Goal: Communication & Community: Answer question/provide support

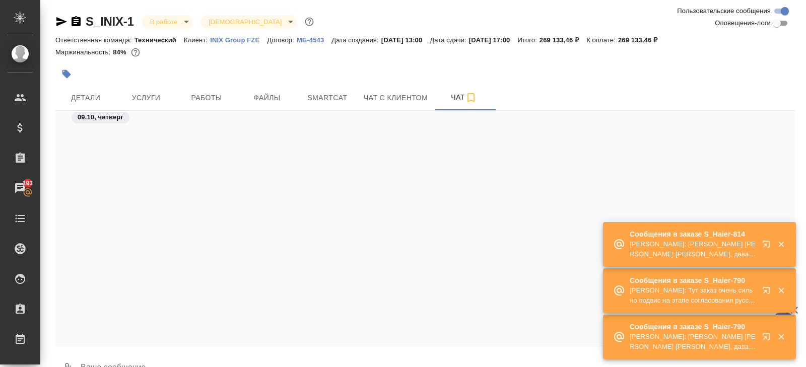
scroll to position [4228, 0]
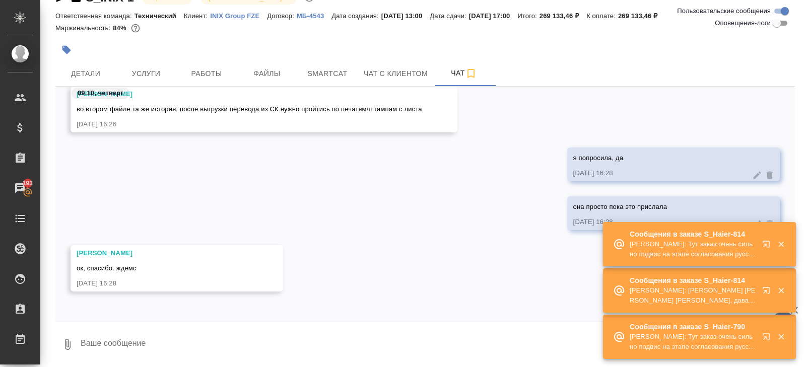
click at [768, 267] on div "Сообщения в заказе S_Haier-814 Усманова Ольга: Тут заказ очень сильно подвис на…" at bounding box center [699, 244] width 193 height 46
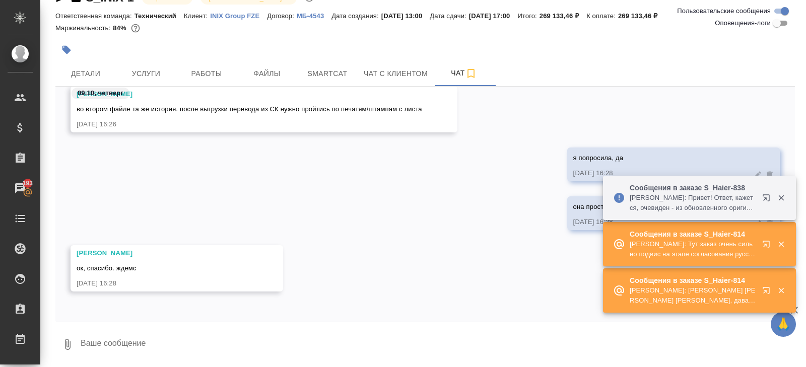
click at [768, 267] on div "Сообщения в заказе S_Haier-814 Усманова Ольга: Тут заказ очень сильно подвис на…" at bounding box center [699, 244] width 193 height 46
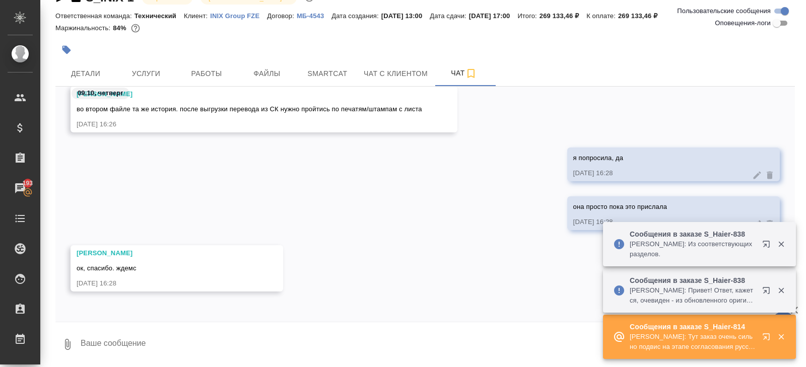
click at [764, 280] on div "Сообщения в заказе S_Haier-838 Румянцева Дарья: Привет! Ответ, кажется, очевиде…" at bounding box center [699, 291] width 193 height 44
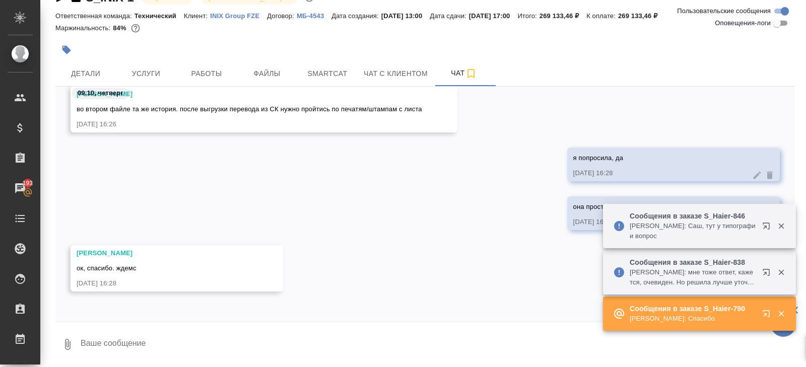
click at [756, 254] on div "Сообщения в заказе S_Haier-838 Арсеньева Вера: мне тоже ответ, кажется, очевиде…" at bounding box center [699, 272] width 193 height 44
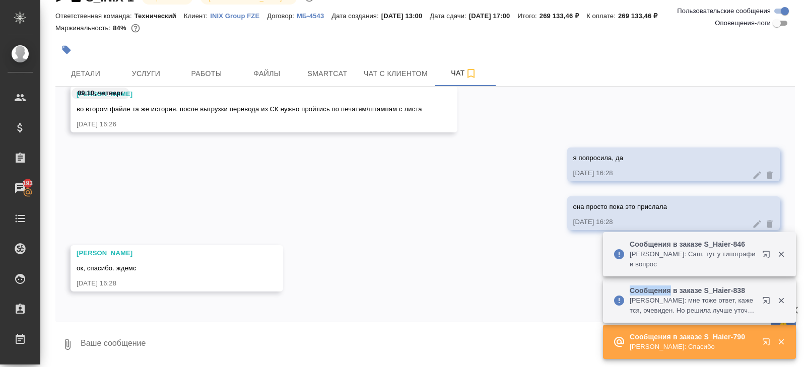
click at [756, 254] on div at bounding box center [774, 254] width 36 height 20
click at [756, 254] on button "button" at bounding box center [768, 256] width 24 height 24
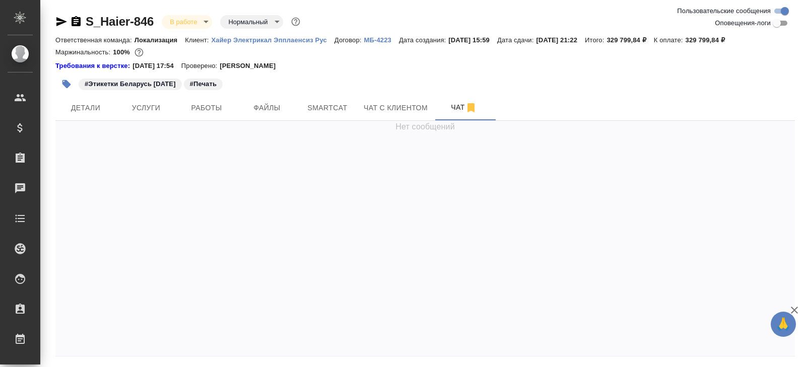
scroll to position [1260, 0]
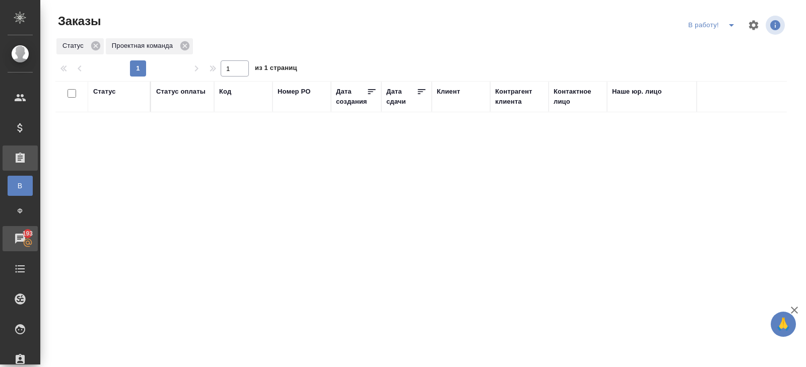
click at [20, 233] on div "Чаты" at bounding box center [7, 238] width 25 height 15
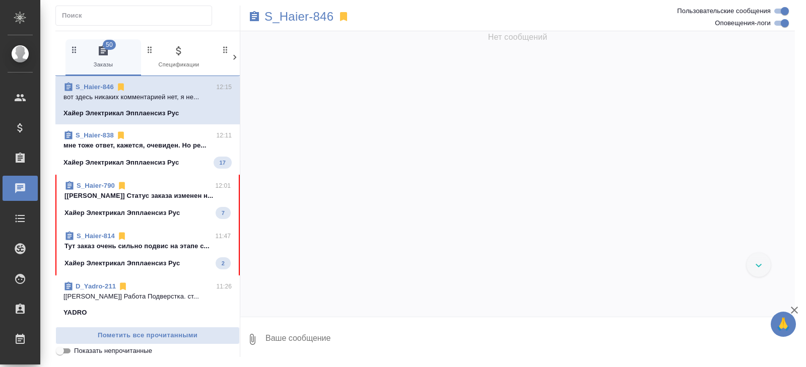
scroll to position [1230, 0]
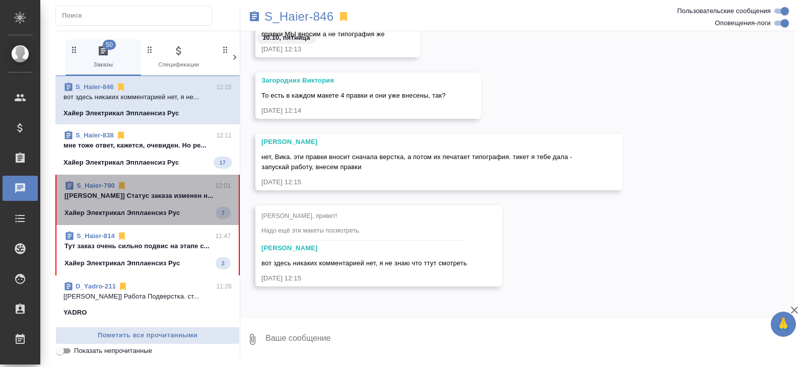
click at [96, 185] on link "S_Haier-790" at bounding box center [96, 186] width 38 height 8
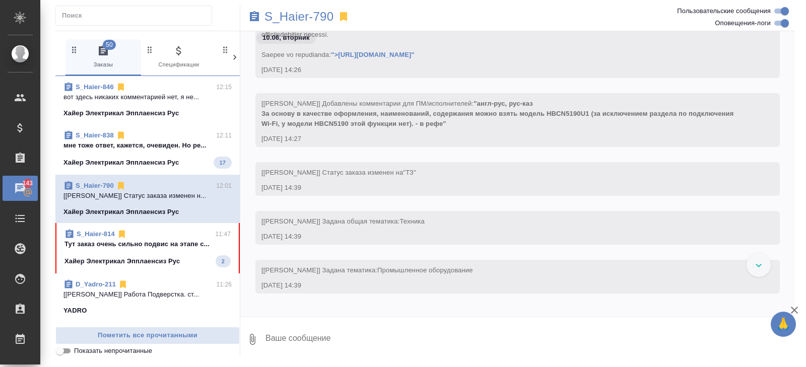
scroll to position [18, 0]
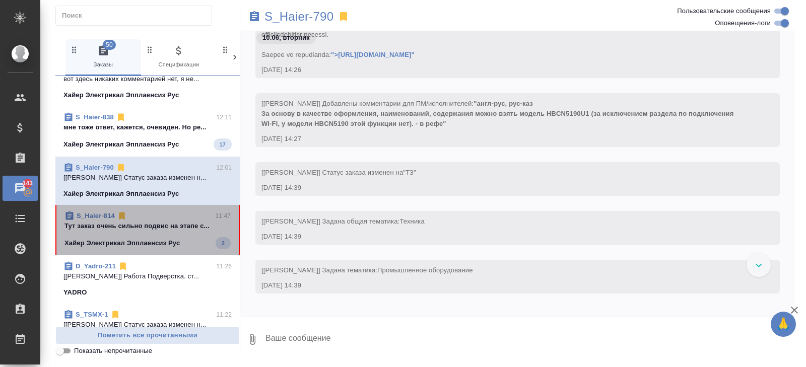
click at [91, 216] on link "S_Haier-814" at bounding box center [96, 216] width 38 height 8
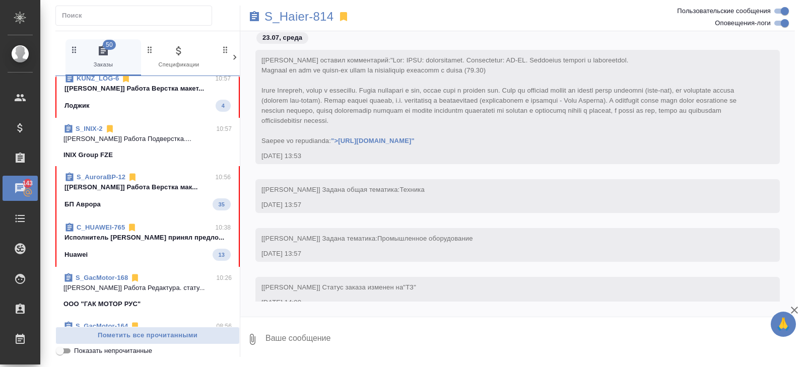
scroll to position [300, 0]
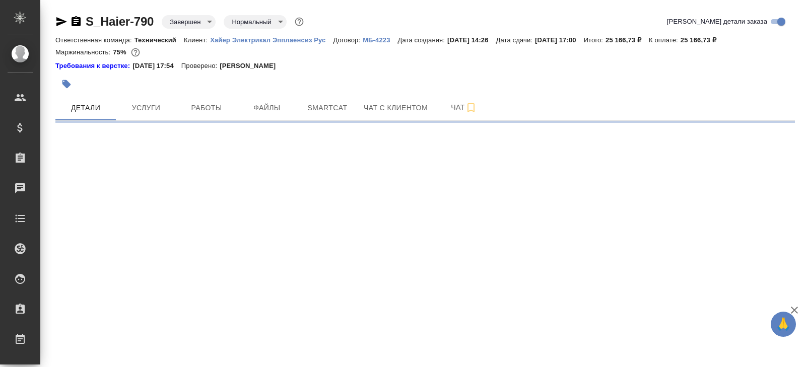
select select "RU"
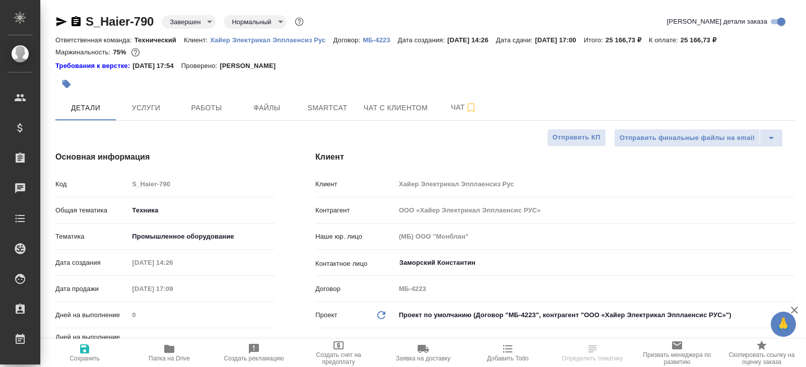
type textarea "x"
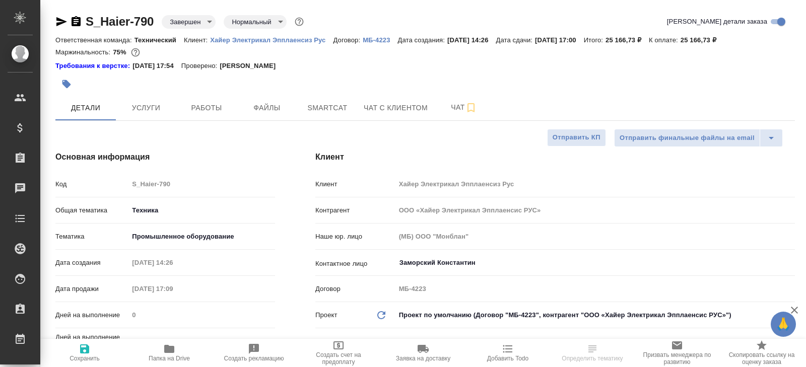
type textarea "x"
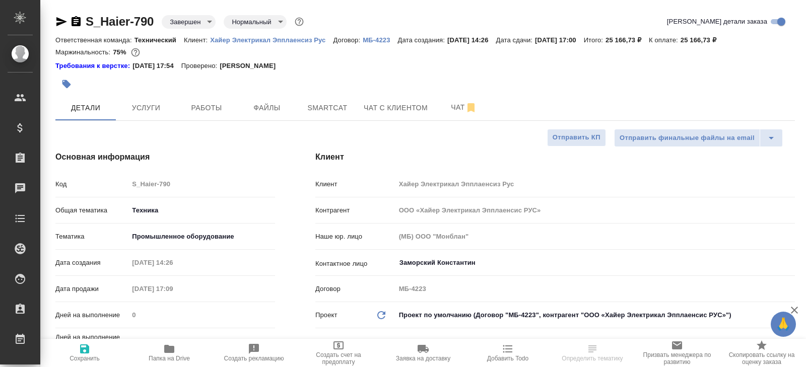
type textarea "x"
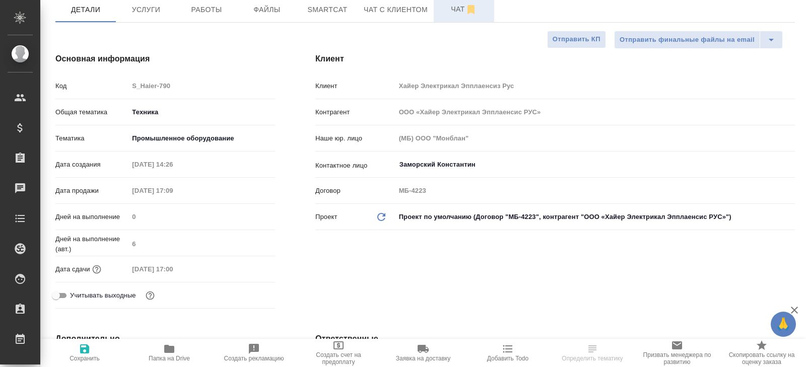
click at [461, 10] on span "Чат" at bounding box center [464, 9] width 48 height 13
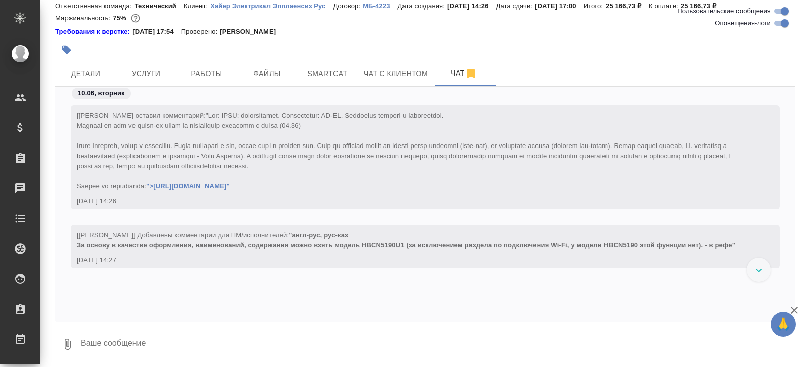
scroll to position [15918, 0]
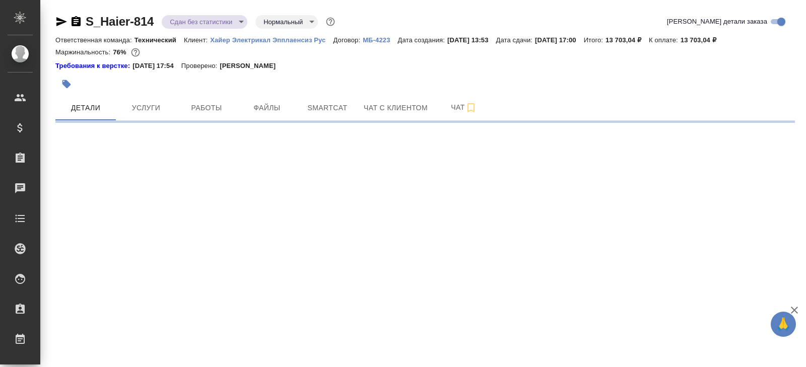
select select "RU"
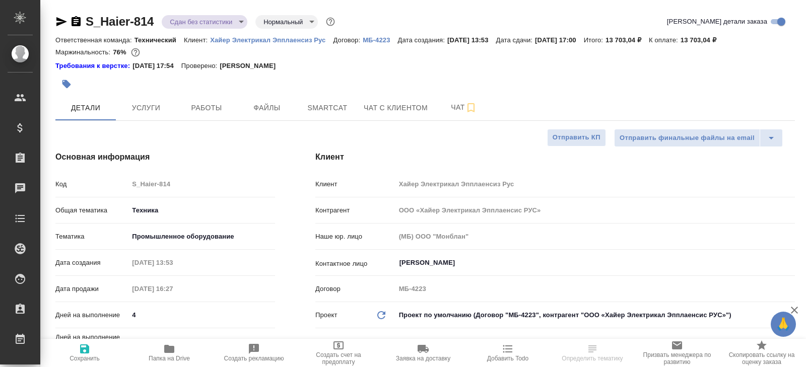
type textarea "x"
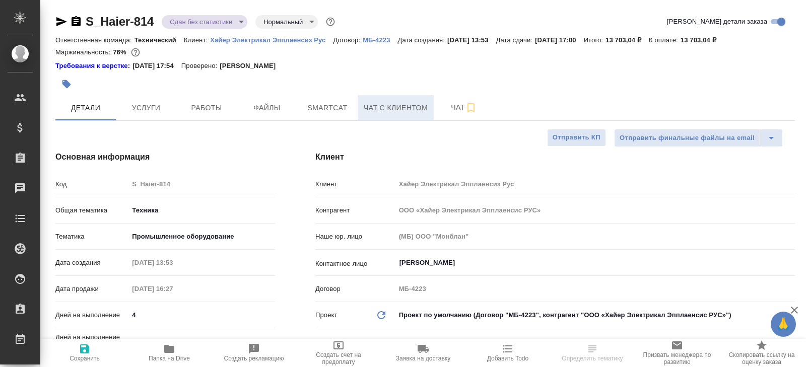
type textarea "x"
click at [445, 106] on span "Чат" at bounding box center [464, 107] width 48 height 13
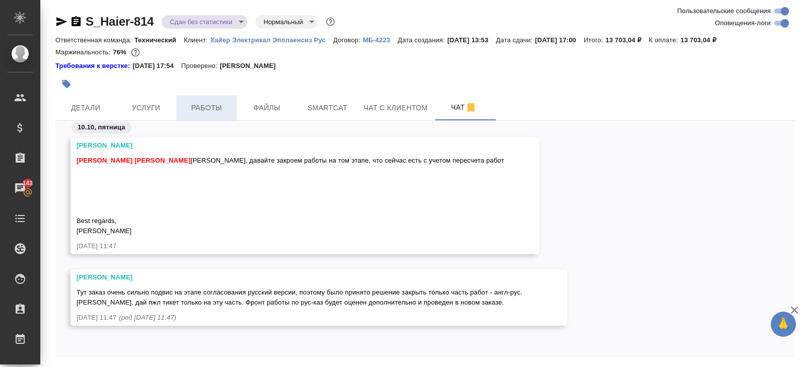
click at [209, 106] on span "Работы" at bounding box center [206, 108] width 48 height 13
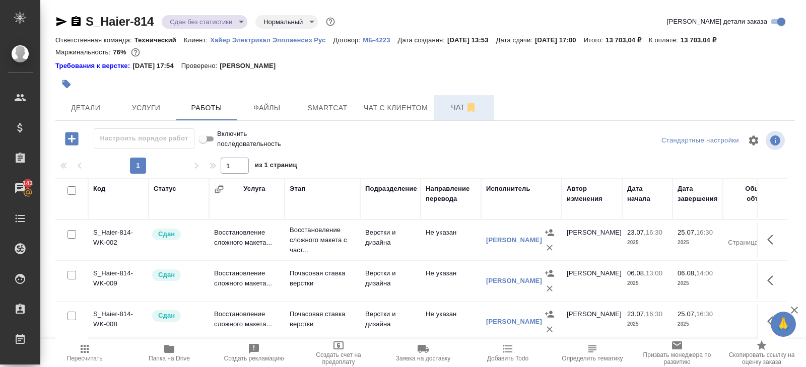
click at [461, 107] on span "Чат" at bounding box center [464, 107] width 48 height 13
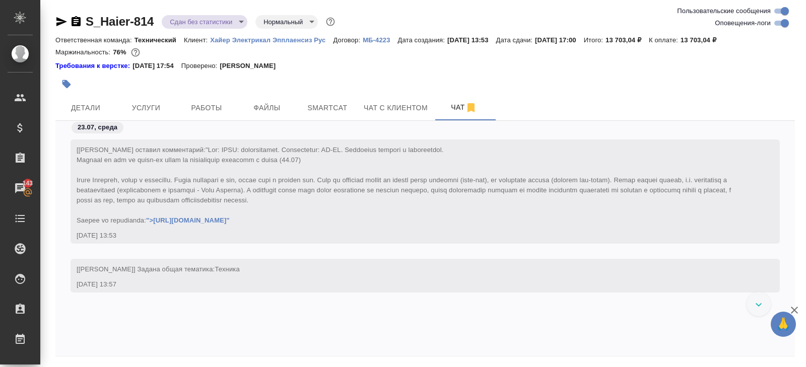
scroll to position [13933, 0]
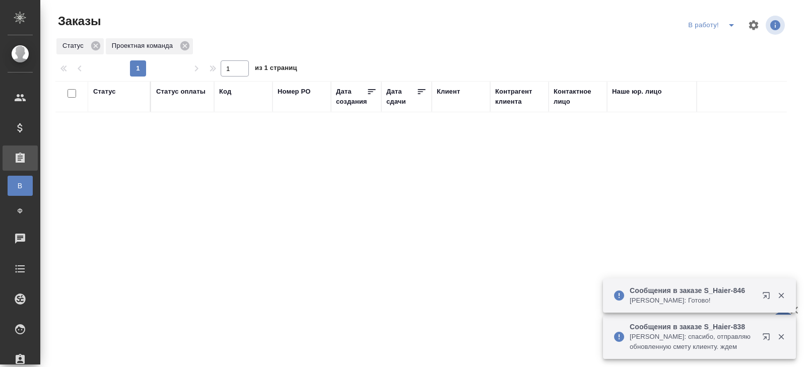
click at [726, 28] on icon "split button" at bounding box center [732, 25] width 12 height 12
click at [697, 48] on li "ПМ" at bounding box center [713, 45] width 56 height 16
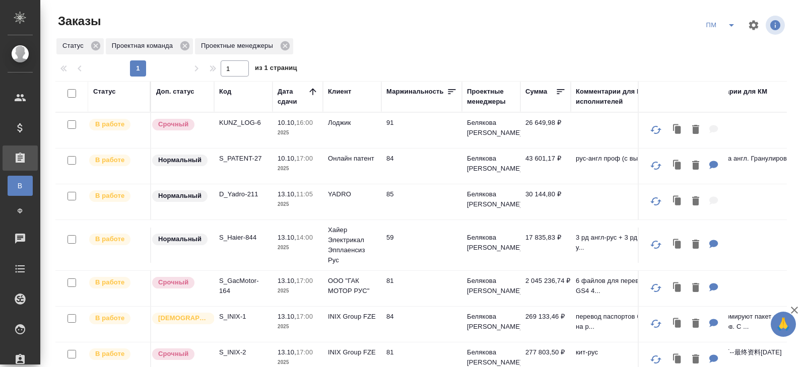
click at [233, 228] on td "S_Haier-844" at bounding box center [243, 245] width 58 height 35
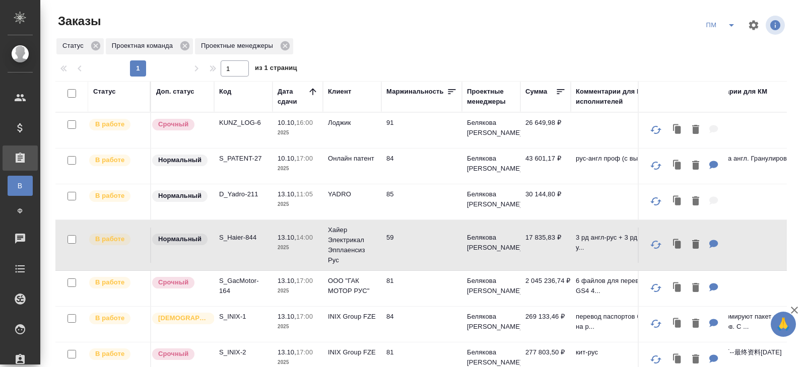
click at [233, 239] on p "S_Haier-844" at bounding box center [243, 238] width 48 height 10
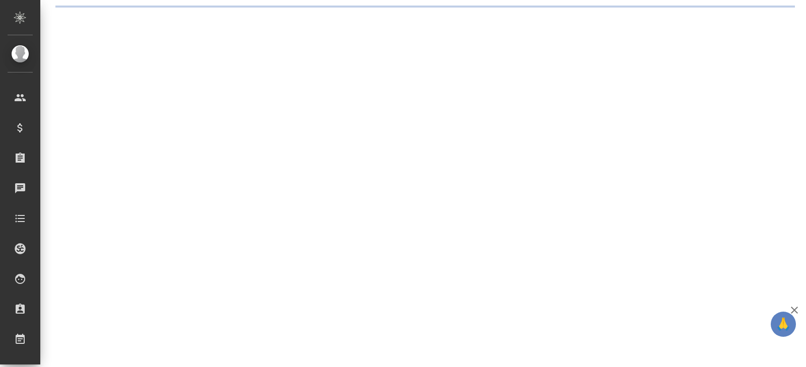
select select "RU"
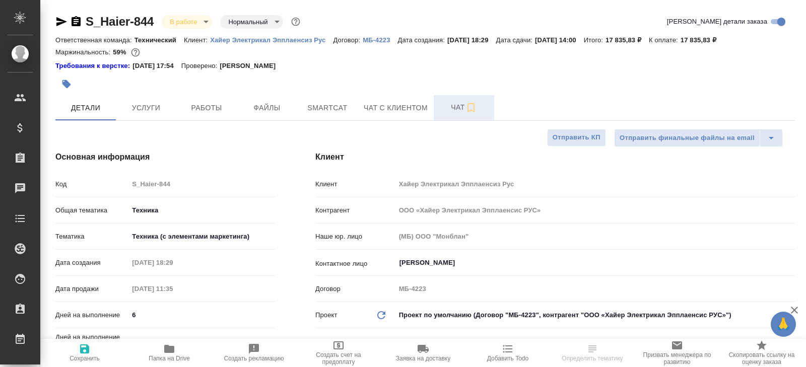
type textarea "x"
click at [471, 102] on icon "button" at bounding box center [471, 108] width 12 height 12
type textarea "x"
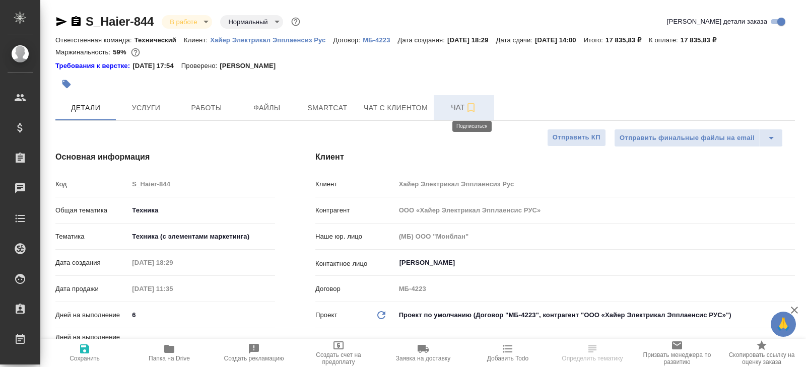
type textarea "x"
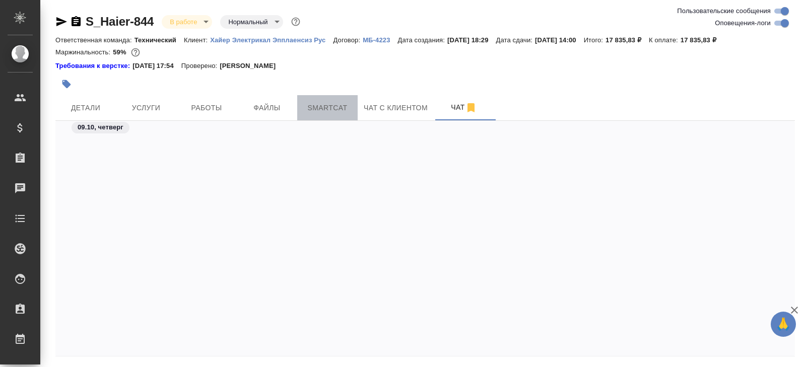
scroll to position [25482, 0]
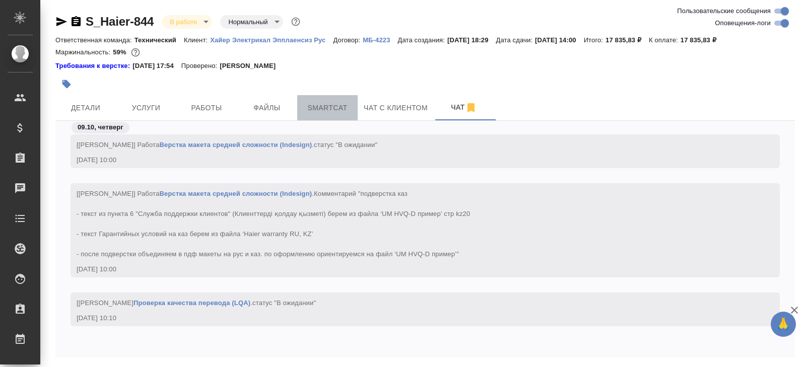
click at [337, 102] on span "Smartcat" at bounding box center [327, 108] width 48 height 13
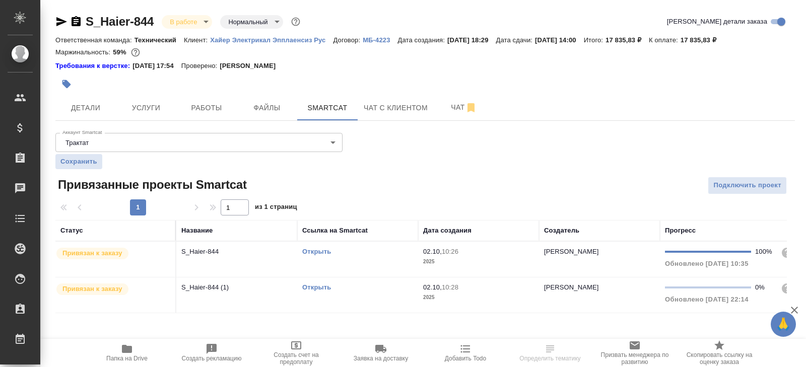
click at [317, 287] on link "Открыть" at bounding box center [316, 288] width 29 height 8
click at [458, 100] on button "Чат" at bounding box center [464, 107] width 60 height 25
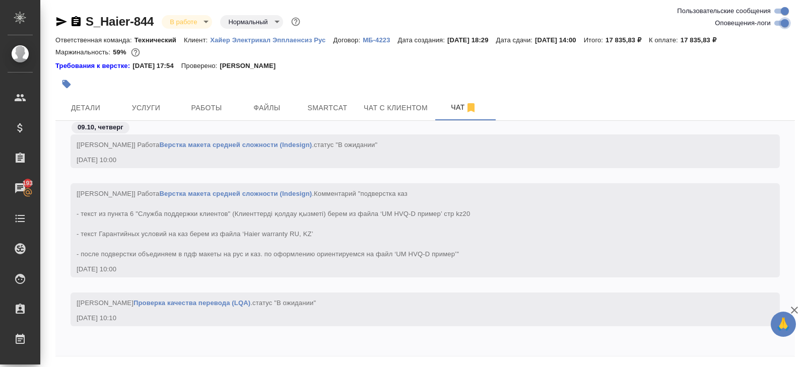
click at [779, 25] on input "Оповещения-логи" at bounding box center [785, 23] width 36 height 12
checkbox input "false"
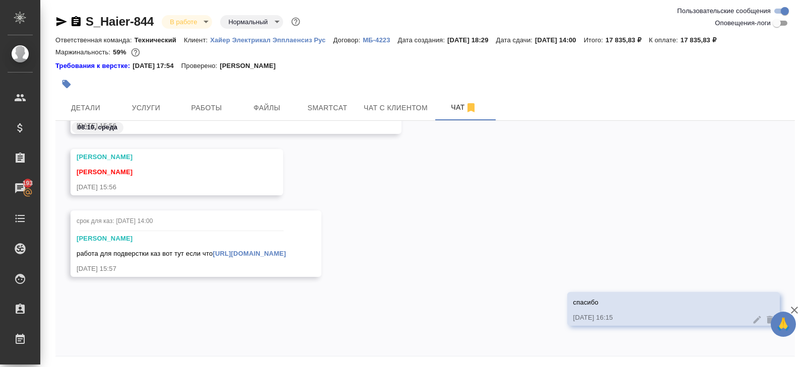
scroll to position [34, 0]
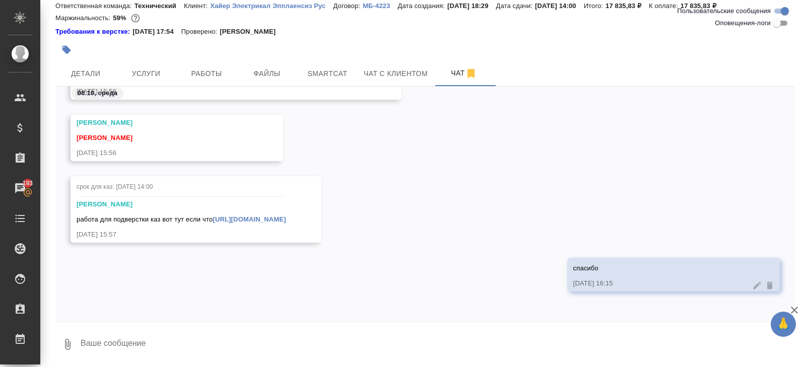
click at [197, 336] on textarea at bounding box center [437, 345] width 715 height 34
type textarea "15 минут и отдам"
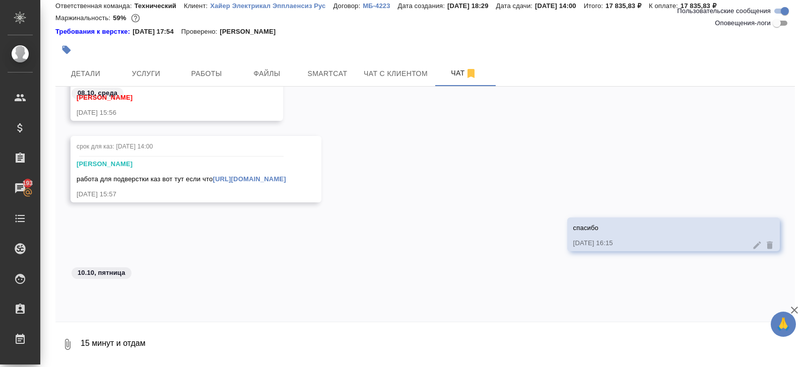
scroll to position [6168, 0]
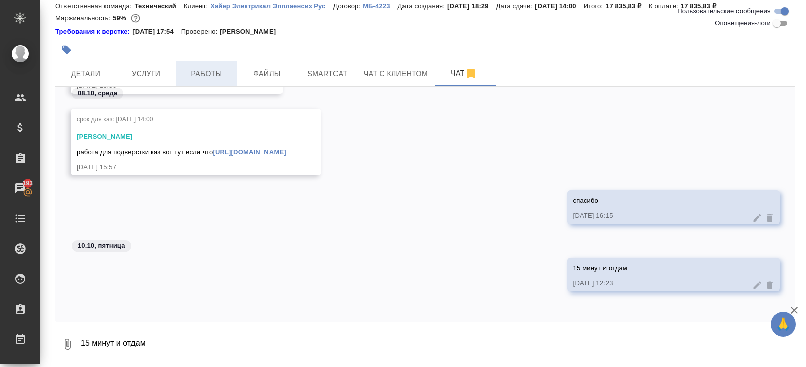
click at [218, 76] on span "Работы" at bounding box center [206, 74] width 48 height 13
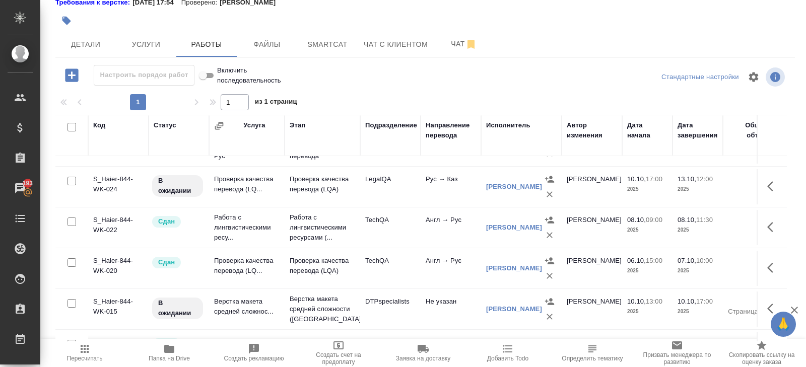
scroll to position [220, 0]
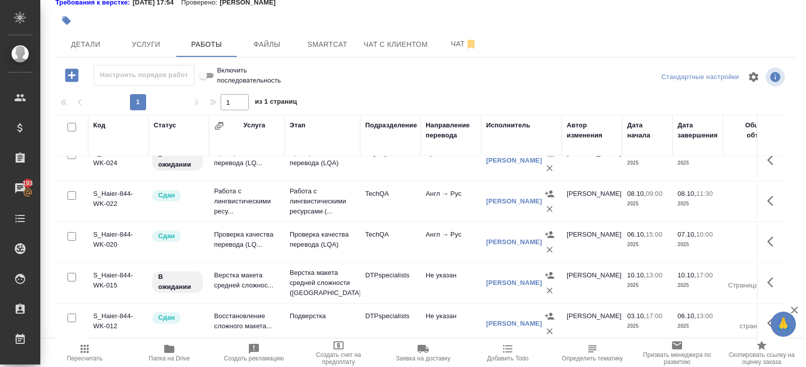
click at [171, 357] on span "Папка на Drive" at bounding box center [169, 358] width 41 height 7
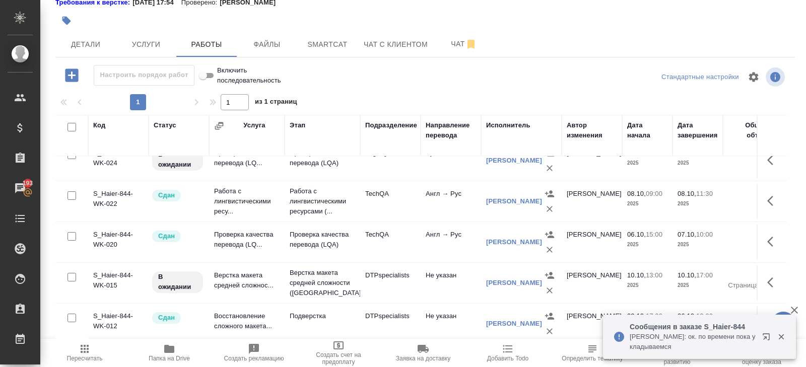
scroll to position [0, 0]
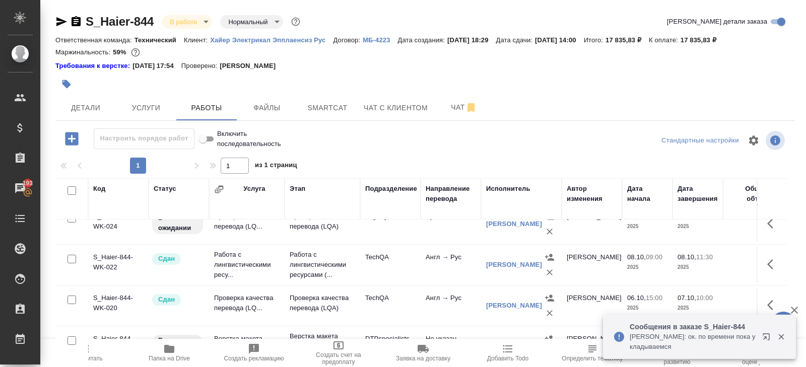
click at [60, 20] on icon "button" at bounding box center [61, 21] width 11 height 9
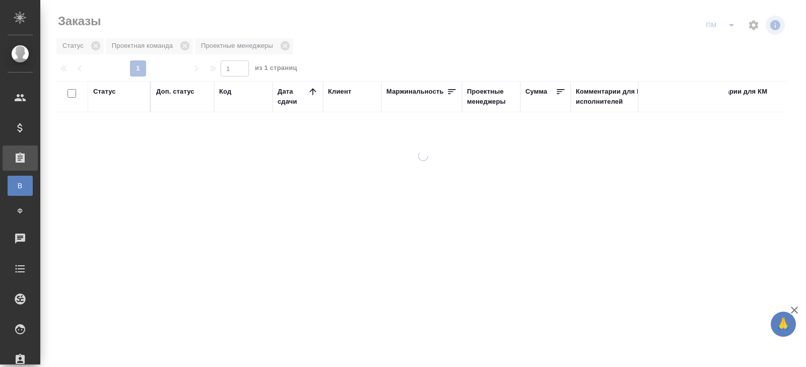
click at [733, 27] on icon "split button" at bounding box center [732, 25] width 12 height 12
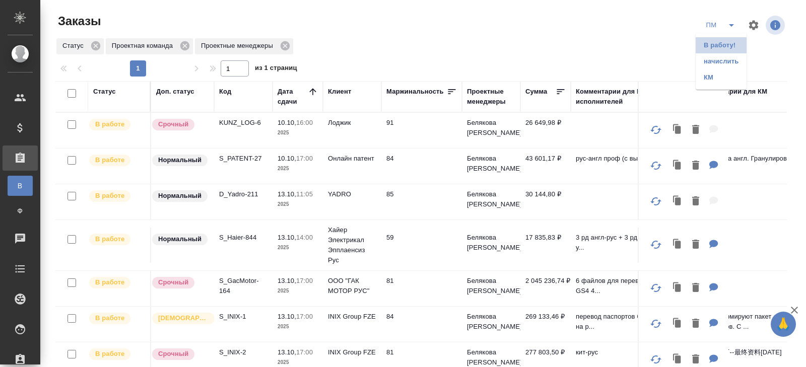
click at [730, 41] on li "В работу!" at bounding box center [721, 45] width 51 height 16
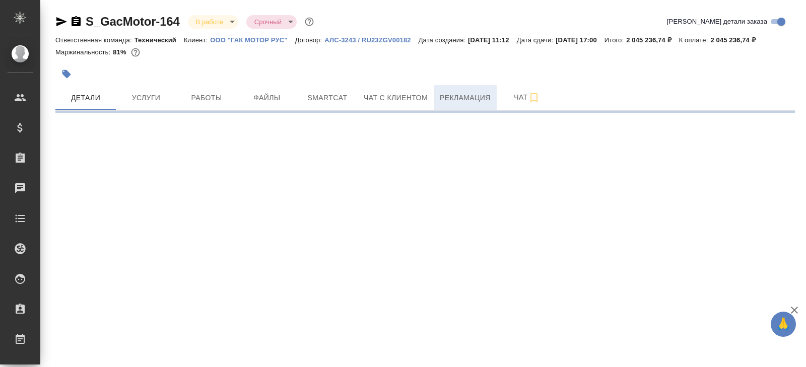
select select "RU"
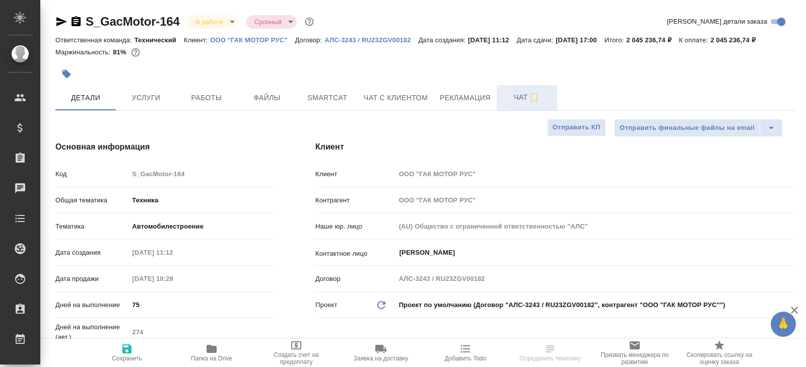
type textarea "x"
click at [536, 104] on icon "button" at bounding box center [534, 98] width 12 height 12
type textarea "x"
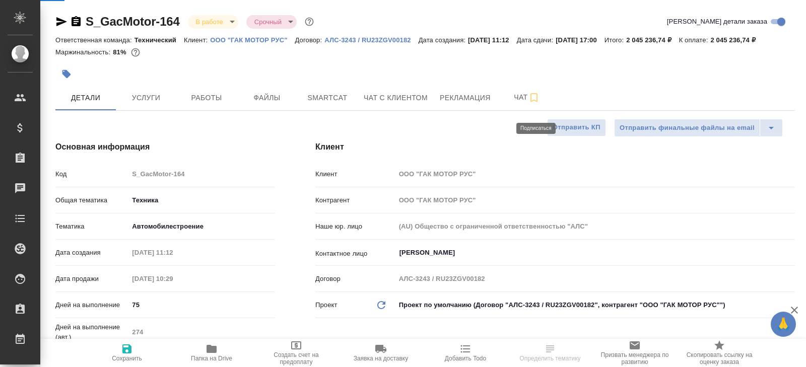
type textarea "x"
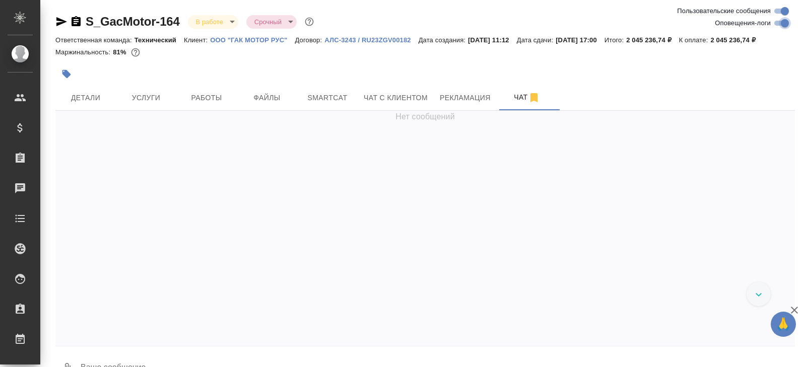
click at [775, 23] on input "Оповещения-логи" at bounding box center [785, 23] width 36 height 12
checkbox input "false"
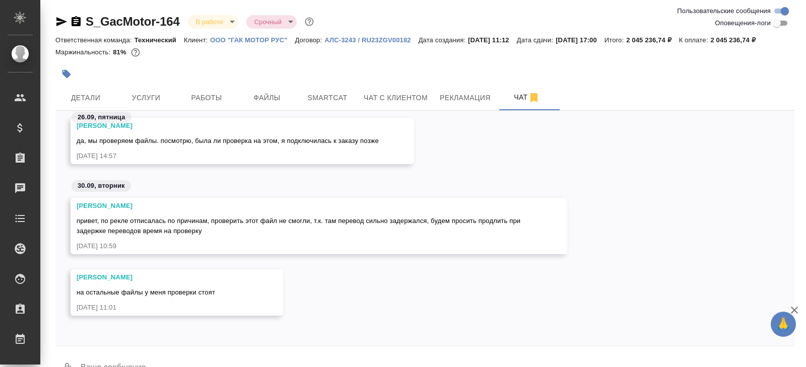
scroll to position [36, 0]
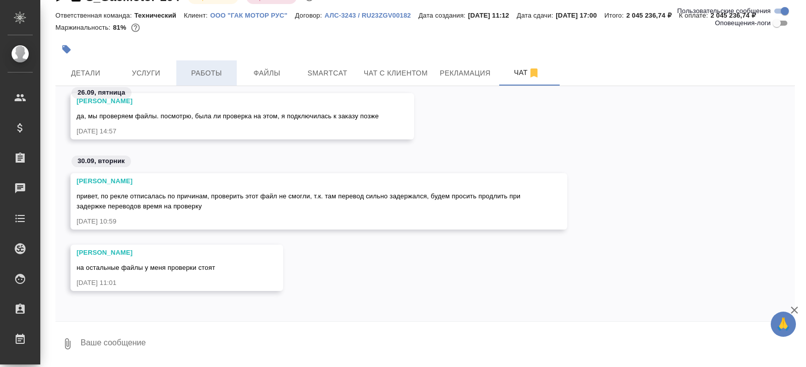
click at [207, 80] on button "Работы" at bounding box center [206, 72] width 60 height 25
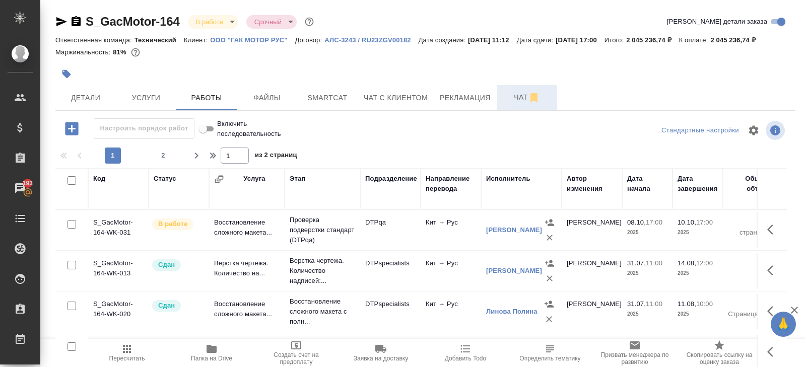
click at [513, 104] on span "Чат" at bounding box center [527, 97] width 48 height 13
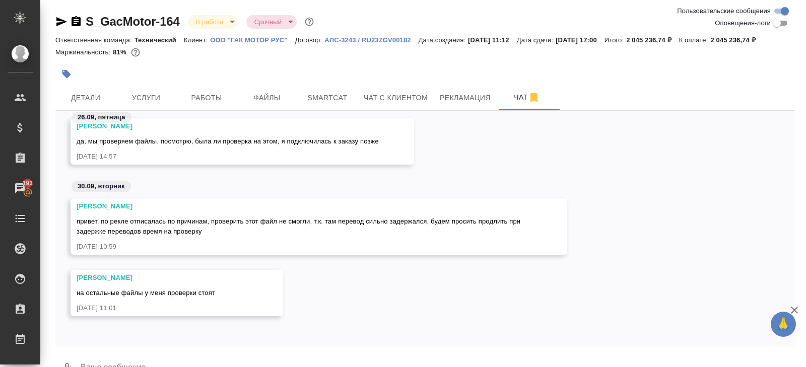
scroll to position [36, 0]
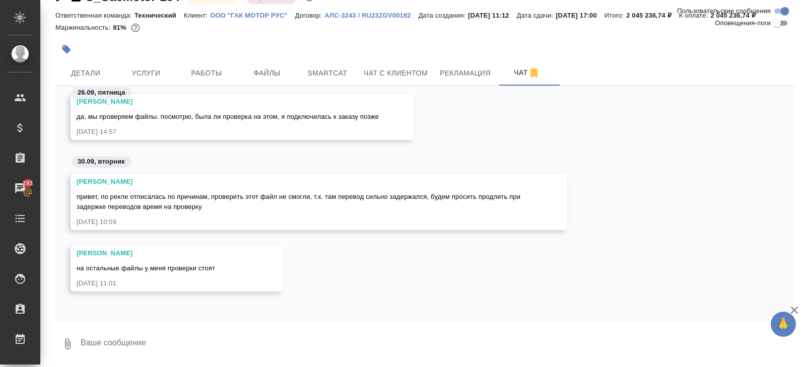
click at [165, 353] on textarea at bounding box center [437, 344] width 715 height 34
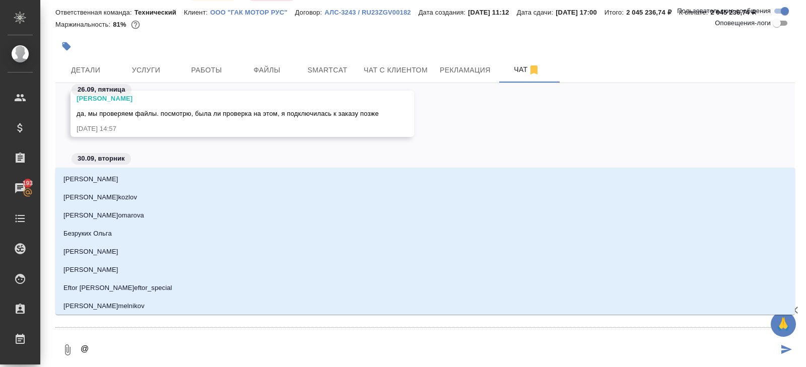
type textarea "@п"
type input "п"
type textarea "@пе"
type input "пе"
type textarea "@пер"
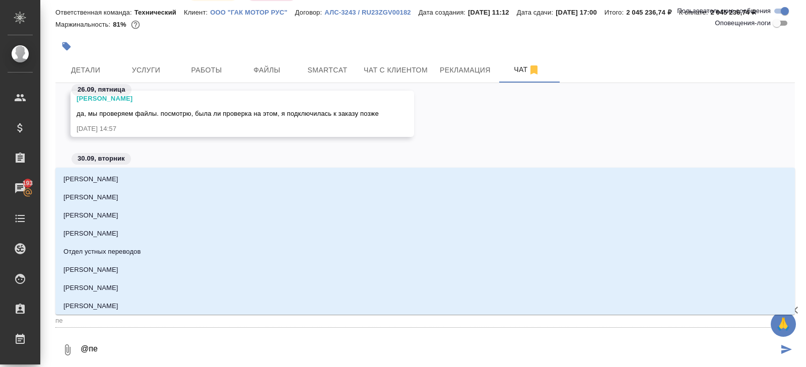
type input "пер"
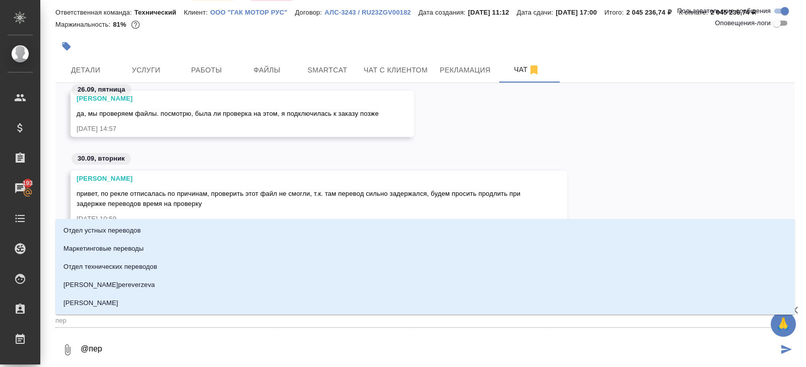
type textarea "@перо"
type input "перо"
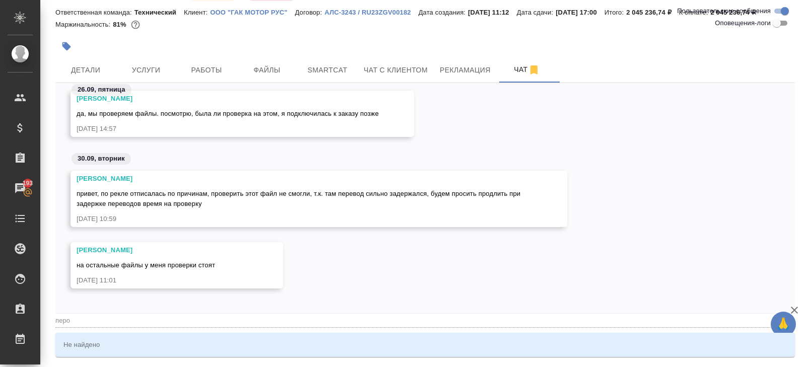
type textarea "@пер"
type input "пер"
type textarea "@пе"
type input "пе"
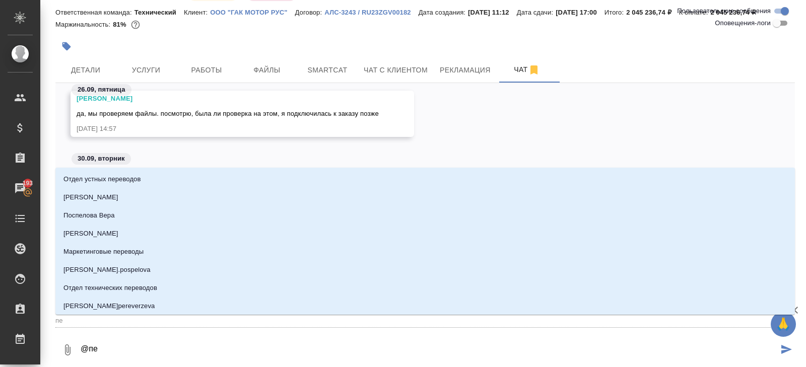
type textarea "@п"
type input "п"
type textarea "@пе"
type input "пе"
type textarea "@пет"
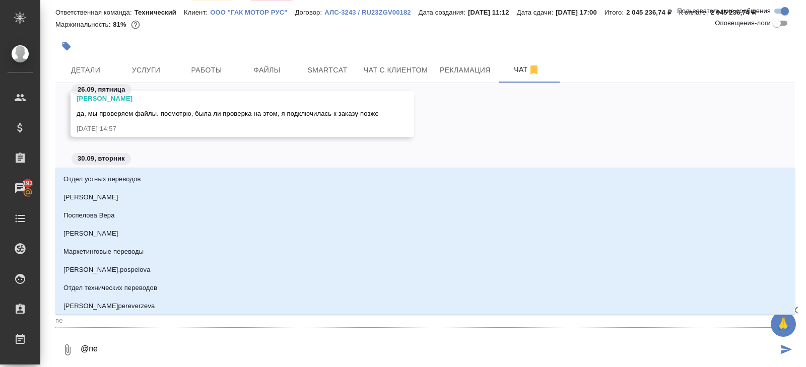
type input "пет"
type textarea "@петр"
type input "петр"
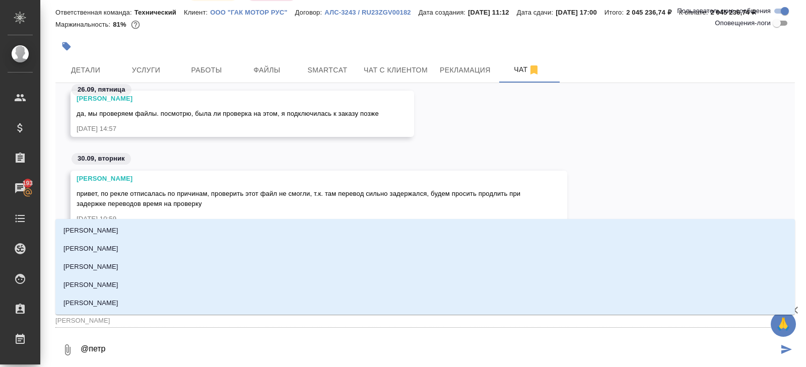
type textarea "@петро"
type input "петро"
type textarea "@петров"
type input "петров"
type textarea "@петрова"
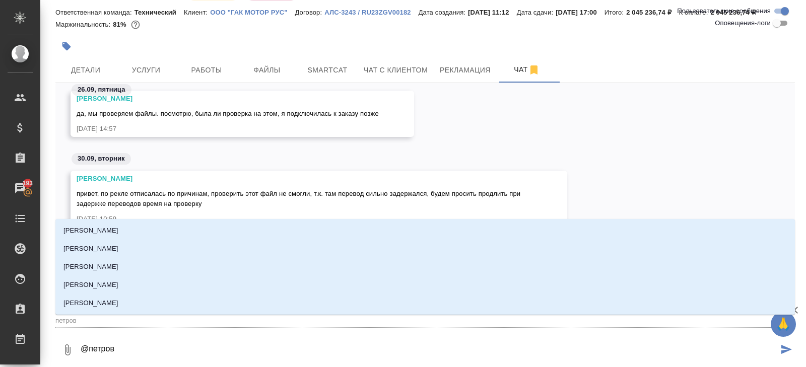
type input "петрова"
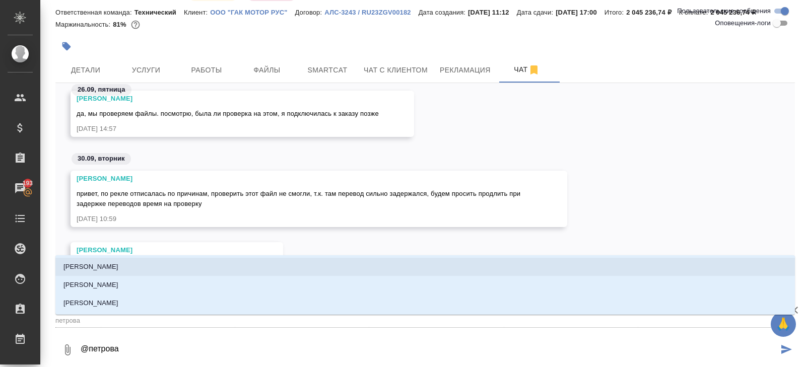
click at [120, 275] on li "Петрова Валерия" at bounding box center [425, 267] width 740 height 18
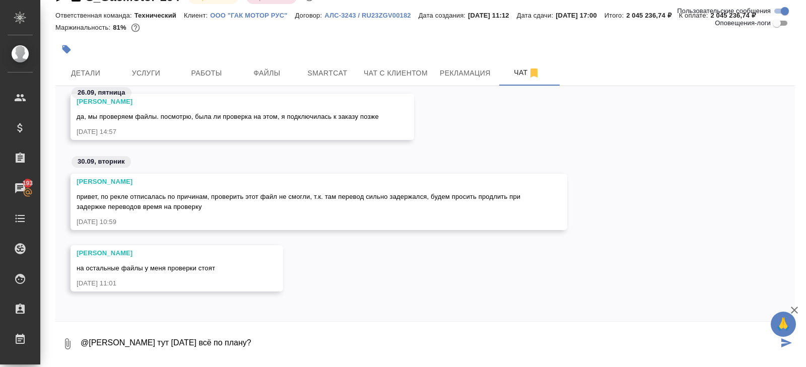
type textarea "@Петрова Валерия тут сегодня всё по плану?"
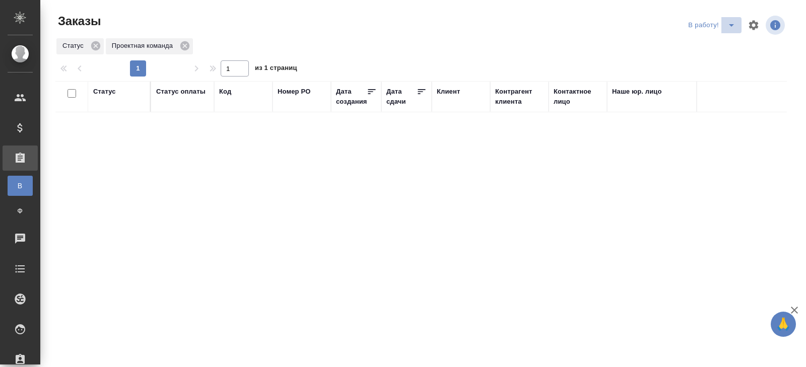
click at [730, 24] on icon "split button" at bounding box center [732, 25] width 12 height 12
click at [726, 42] on li "ПМ" at bounding box center [713, 45] width 56 height 16
